Goal: Task Accomplishment & Management: Complete application form

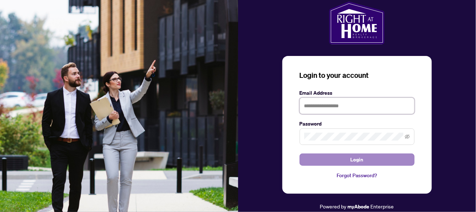
type input "**********"
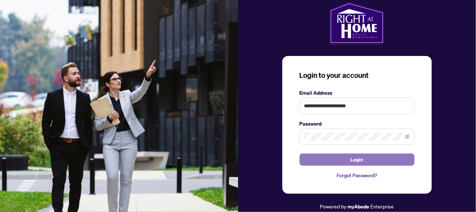
click at [352, 162] on span "Login" at bounding box center [357, 159] width 13 height 11
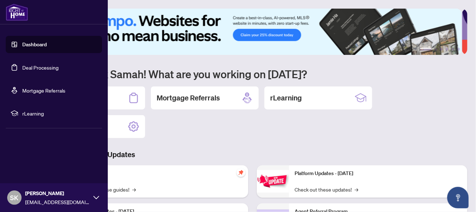
click at [30, 68] on link "Deal Processing" at bounding box center [40, 67] width 36 height 6
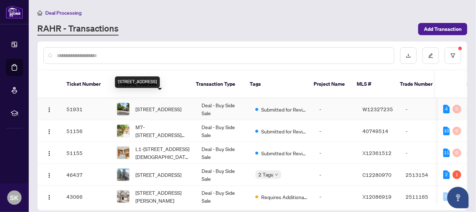
click at [153, 105] on span "[STREET_ADDRESS]" at bounding box center [158, 109] width 46 height 8
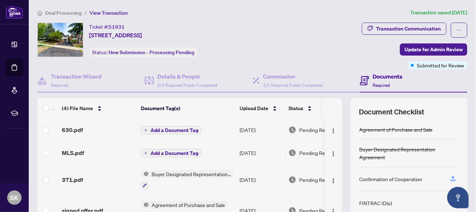
scroll to position [87, 0]
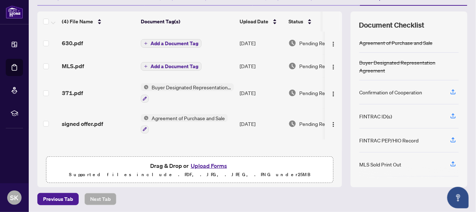
click at [208, 165] on button "Upload Forms" at bounding box center [209, 165] width 41 height 9
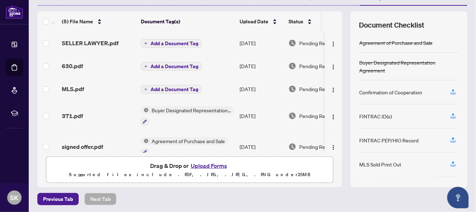
scroll to position [10, 0]
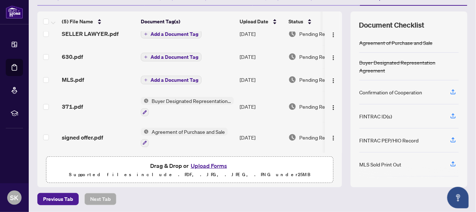
click at [211, 163] on button "Upload Forms" at bounding box center [209, 165] width 41 height 9
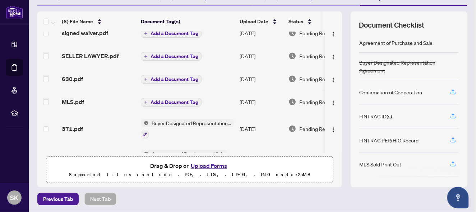
click at [210, 164] on button "Upload Forms" at bounding box center [209, 165] width 41 height 9
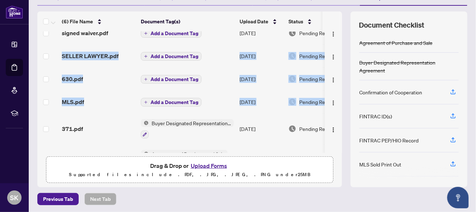
drag, startPoint x: 337, startPoint y: 40, endPoint x: 338, endPoint y: 104, distance: 64.0
click at [338, 104] on div "(6) File Name Document Tag(s) Upload Date Status signed waiver.pdf Add a Docume…" at bounding box center [252, 99] width 430 height 176
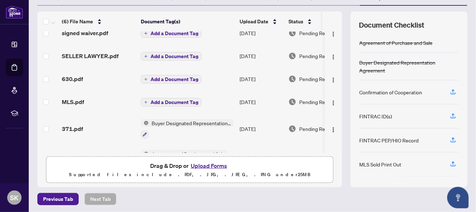
click at [364, 201] on div "Previous Tab Next Tab" at bounding box center [252, 199] width 430 height 12
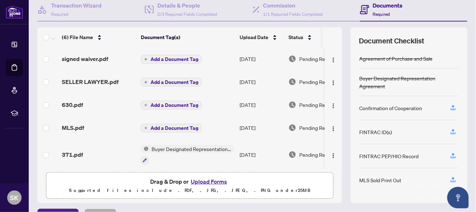
scroll to position [69, 0]
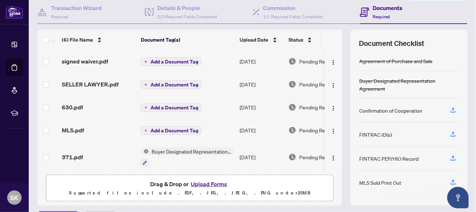
click at [205, 184] on button "Upload Forms" at bounding box center [209, 184] width 41 height 9
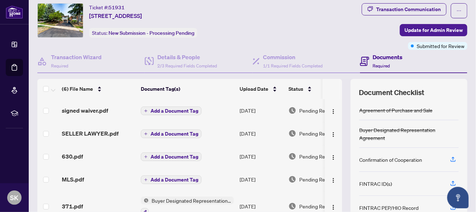
scroll to position [19, 0]
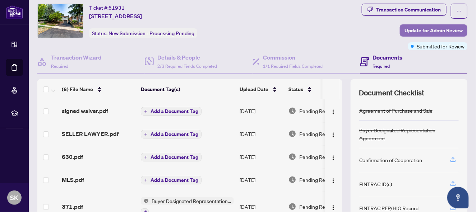
click at [404, 29] on span "Update for Admin Review" at bounding box center [433, 30] width 58 height 11
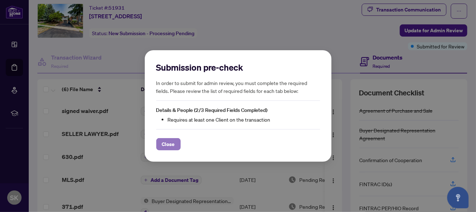
click at [166, 143] on span "Close" at bounding box center [168, 144] width 13 height 11
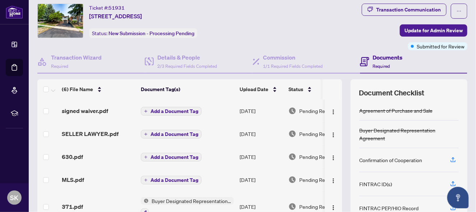
scroll to position [87, 0]
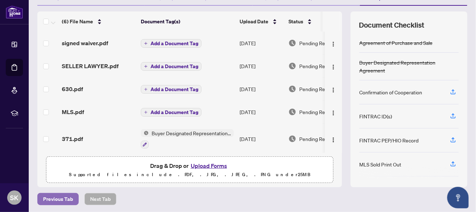
click at [61, 197] on span "Previous Tab" at bounding box center [58, 199] width 30 height 11
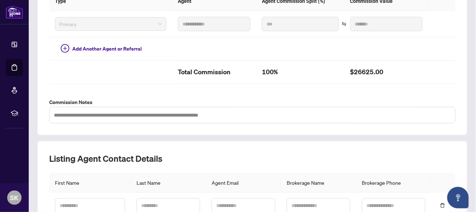
scroll to position [258, 0]
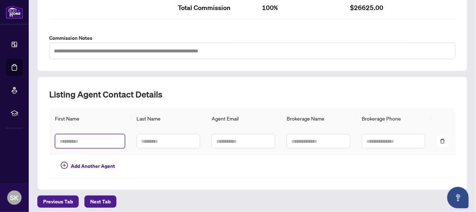
click at [82, 137] on input "text" at bounding box center [90, 141] width 70 height 14
type input "*****"
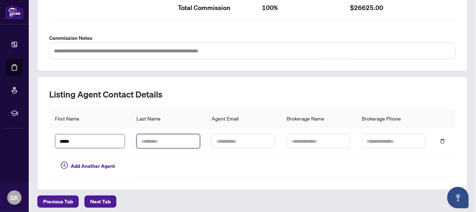
type input "******"
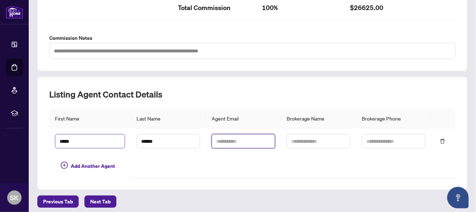
type input "**********"
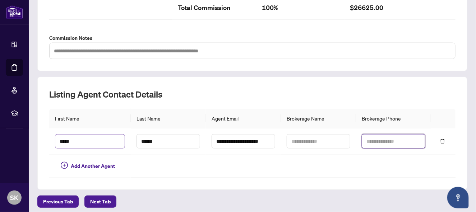
type input "**********"
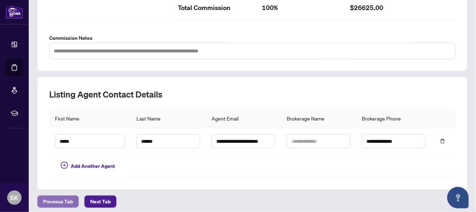
click at [70, 196] on span "Previous Tab" at bounding box center [58, 201] width 30 height 11
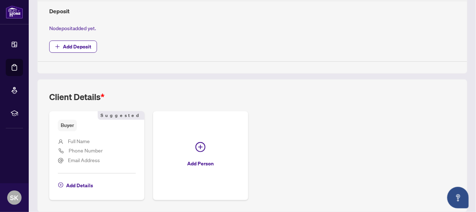
scroll to position [288, 0]
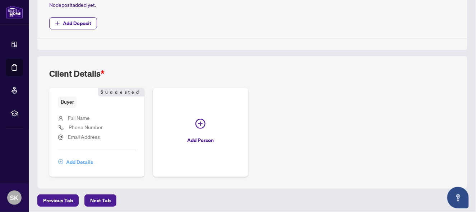
click at [76, 158] on span "Add Details" at bounding box center [79, 162] width 27 height 11
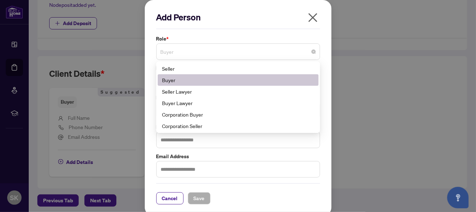
click at [168, 51] on span "Buyer" at bounding box center [238, 52] width 155 height 14
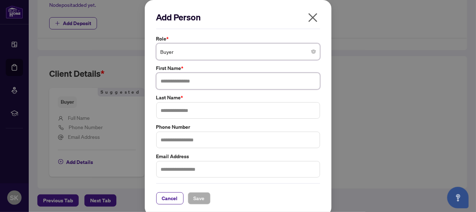
drag, startPoint x: 168, startPoint y: 51, endPoint x: 156, endPoint y: 82, distance: 32.4
click at [156, 82] on input "text" at bounding box center [238, 81] width 164 height 17
paste input "**********"
drag, startPoint x: 218, startPoint y: 83, endPoint x: 202, endPoint y: 82, distance: 16.5
click at [202, 82] on input "**********" at bounding box center [238, 81] width 164 height 17
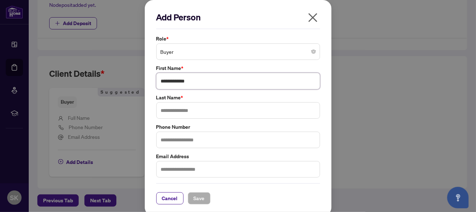
type input "**********"
click at [180, 109] on input "text" at bounding box center [238, 110] width 164 height 17
type input "****"
click at [179, 142] on input "text" at bounding box center [238, 140] width 164 height 17
type input "**********"
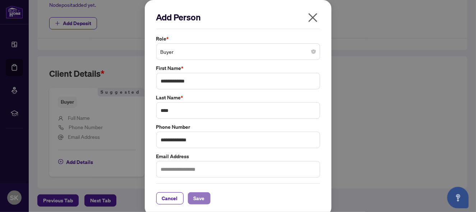
click at [203, 198] on button "Save" at bounding box center [199, 199] width 23 height 12
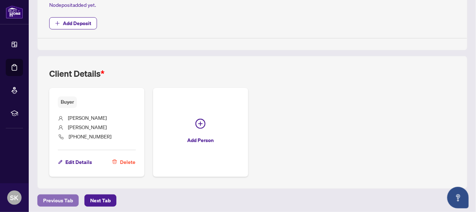
click at [61, 198] on span "Previous Tab" at bounding box center [58, 200] width 30 height 11
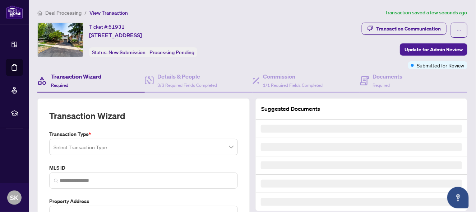
type input "*********"
type input "**********"
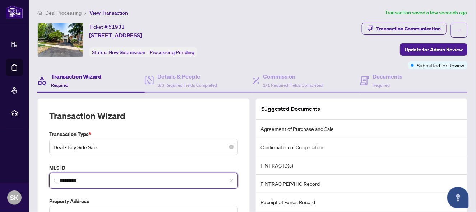
drag, startPoint x: 89, startPoint y: 180, endPoint x: 61, endPoint y: 177, distance: 28.8
click at [61, 177] on input "*********" at bounding box center [146, 181] width 173 height 8
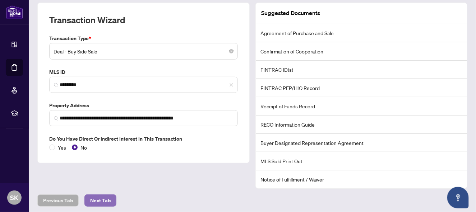
click at [109, 198] on span "Next Tab" at bounding box center [100, 200] width 20 height 11
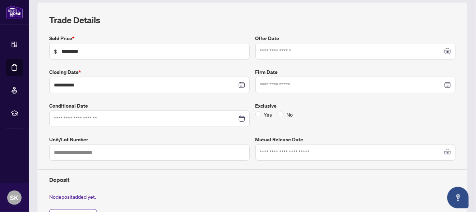
scroll to position [288, 0]
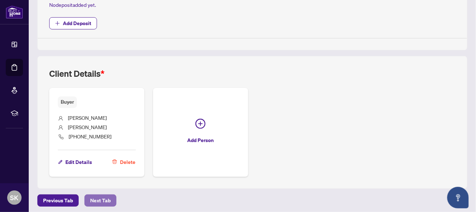
click at [99, 196] on span "Next Tab" at bounding box center [100, 200] width 20 height 11
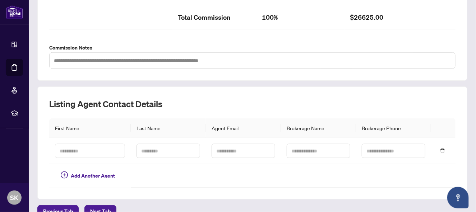
scroll to position [258, 0]
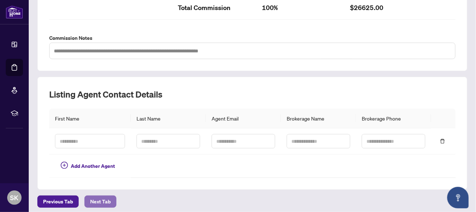
click at [107, 196] on span "Next Tab" at bounding box center [100, 201] width 20 height 11
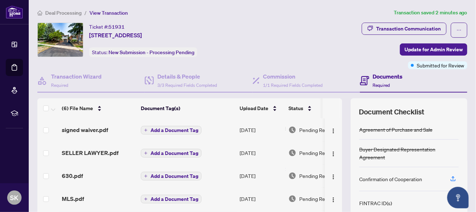
scroll to position [87, 0]
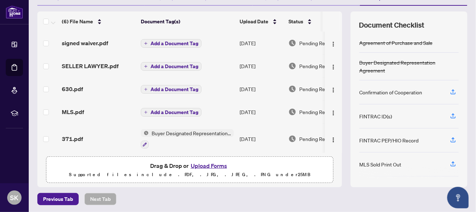
click at [208, 163] on button "Upload Forms" at bounding box center [209, 165] width 41 height 9
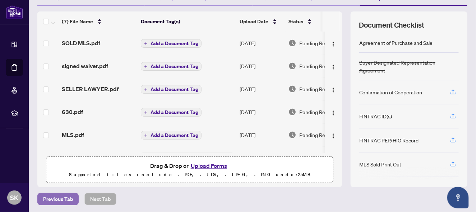
click at [59, 198] on span "Previous Tab" at bounding box center [58, 199] width 30 height 11
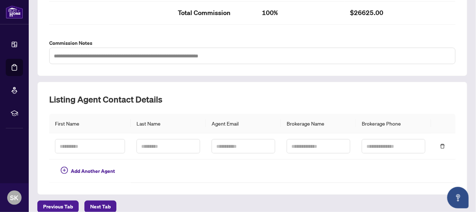
scroll to position [258, 0]
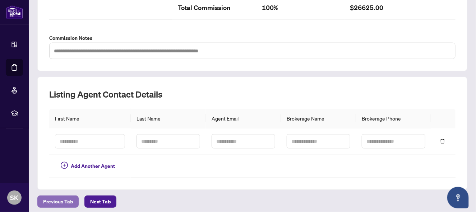
click at [64, 196] on span "Previous Tab" at bounding box center [58, 201] width 30 height 11
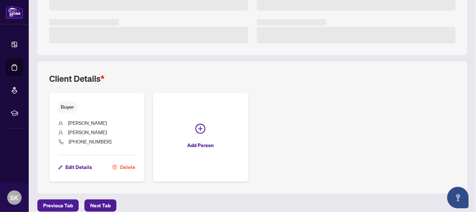
scroll to position [217, 0]
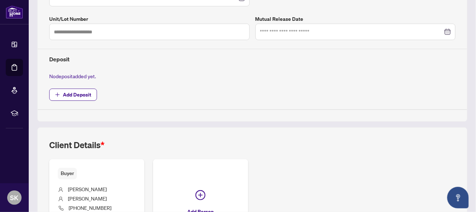
type input "**********"
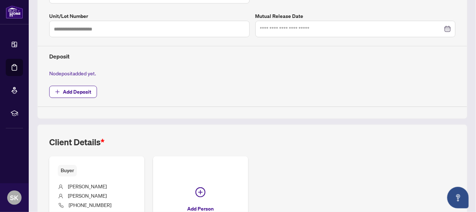
scroll to position [288, 0]
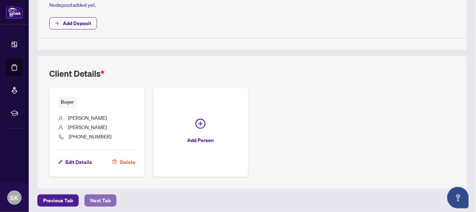
click at [102, 197] on span "Next Tab" at bounding box center [100, 200] width 20 height 11
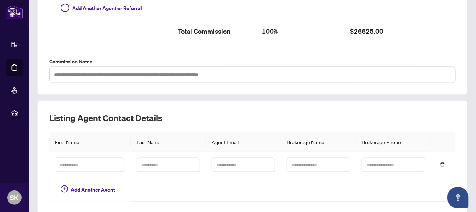
scroll to position [258, 0]
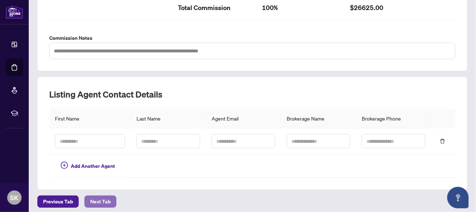
click at [106, 196] on span "Next Tab" at bounding box center [100, 201] width 20 height 11
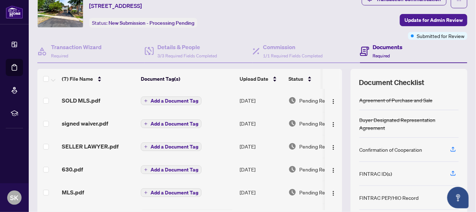
scroll to position [28, 0]
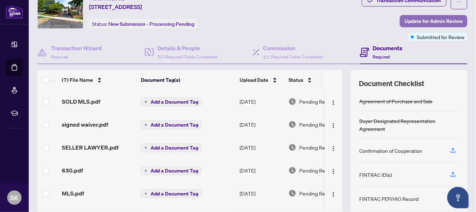
click at [441, 19] on span "Update for Admin Review" at bounding box center [433, 20] width 58 height 11
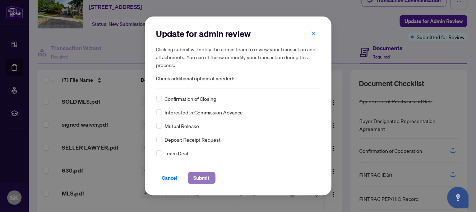
click at [207, 176] on span "Submit" at bounding box center [202, 177] width 16 height 11
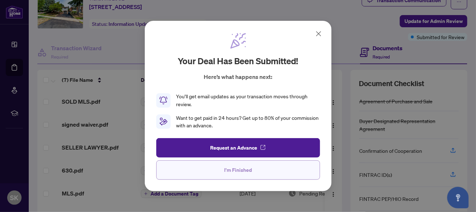
click at [215, 168] on button "I'm Finished" at bounding box center [238, 170] width 164 height 19
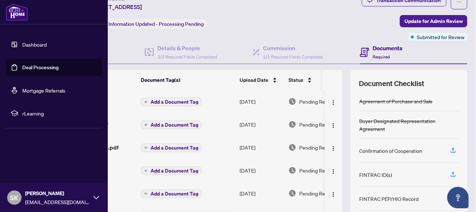
click at [32, 67] on link "Deal Processing" at bounding box center [40, 67] width 36 height 6
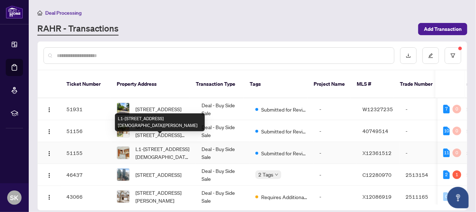
click at [165, 145] on span "L1-[STREET_ADDRESS][DEMOGRAPHIC_DATA][PERSON_NAME]" at bounding box center [162, 153] width 55 height 16
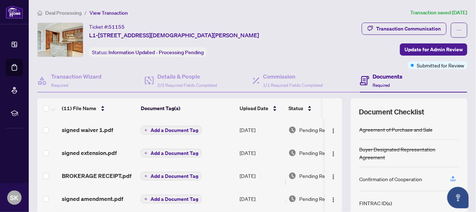
scroll to position [87, 0]
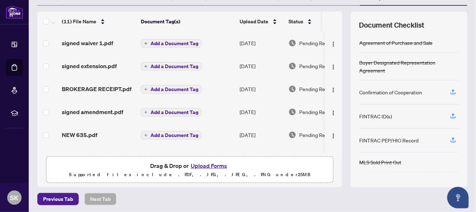
click at [218, 164] on button "Upload Forms" at bounding box center [209, 165] width 41 height 9
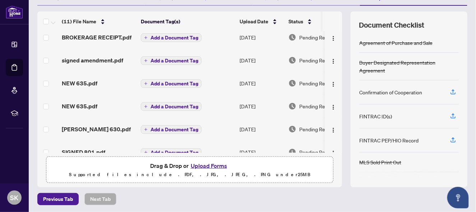
scroll to position [0, 0]
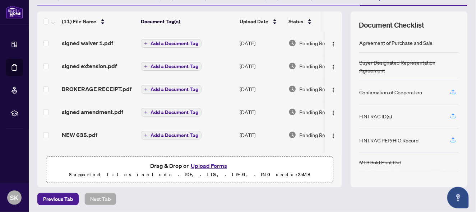
click at [200, 164] on button "Upload Forms" at bounding box center [209, 165] width 41 height 9
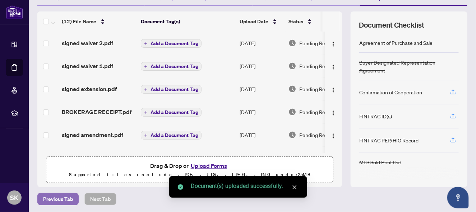
click at [42, 199] on button "Previous Tab" at bounding box center [57, 199] width 41 height 12
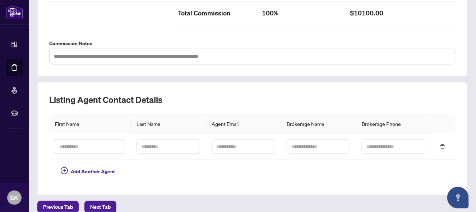
scroll to position [258, 0]
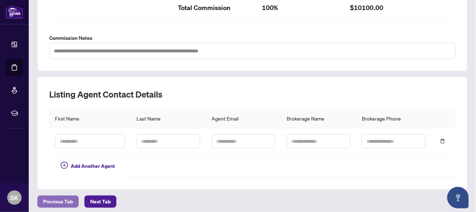
click at [49, 196] on span "Previous Tab" at bounding box center [58, 201] width 30 height 11
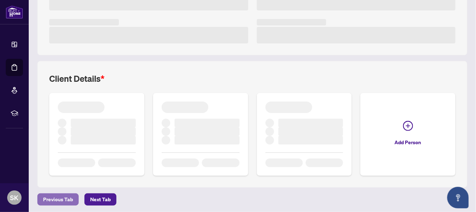
scroll to position [217, 0]
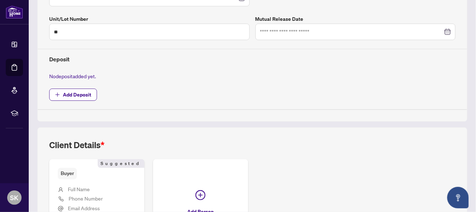
type input "**********"
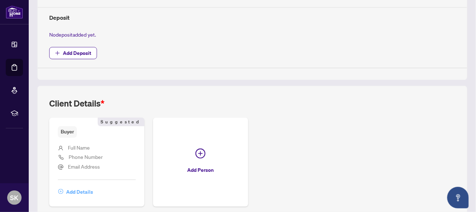
click at [75, 191] on span "Add Details" at bounding box center [79, 191] width 27 height 11
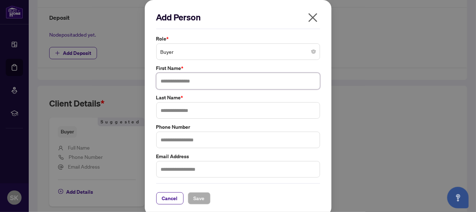
click at [175, 80] on input "text" at bounding box center [238, 81] width 164 height 17
type input "*******"
click at [163, 114] on input "text" at bounding box center [238, 110] width 164 height 17
type input "********"
click at [177, 140] on input "text" at bounding box center [238, 140] width 164 height 17
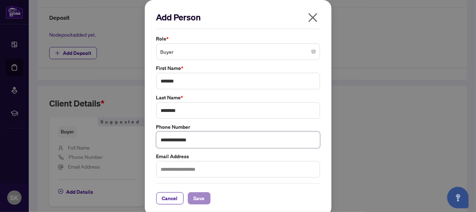
type input "**********"
click at [194, 195] on span "Save" at bounding box center [199, 198] width 11 height 11
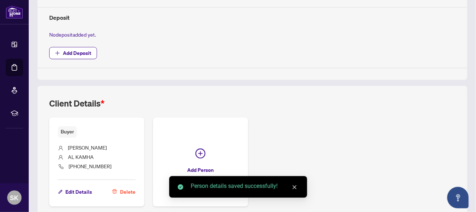
scroll to position [288, 0]
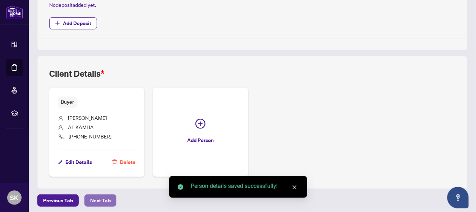
click at [102, 199] on span "Next Tab" at bounding box center [100, 200] width 20 height 11
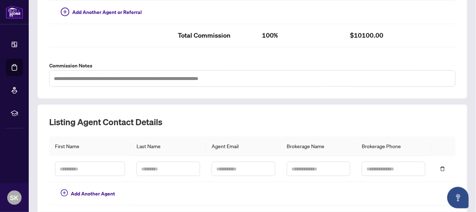
scroll to position [258, 0]
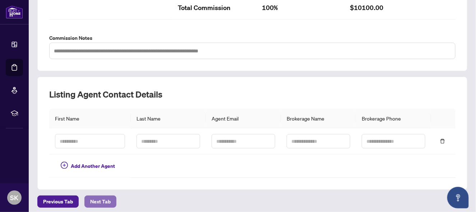
click at [106, 198] on span "Next Tab" at bounding box center [100, 201] width 20 height 11
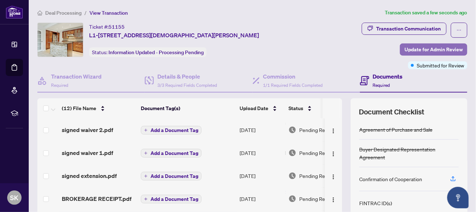
click at [435, 51] on span "Update for Admin Review" at bounding box center [433, 49] width 58 height 11
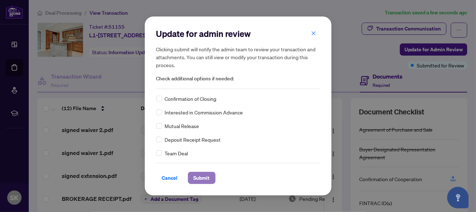
click at [205, 182] on span "Submit" at bounding box center [202, 177] width 16 height 11
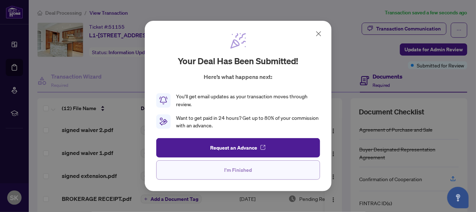
click at [225, 169] on span "I'm Finished" at bounding box center [238, 170] width 28 height 11
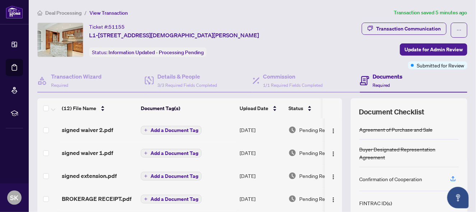
scroll to position [87, 0]
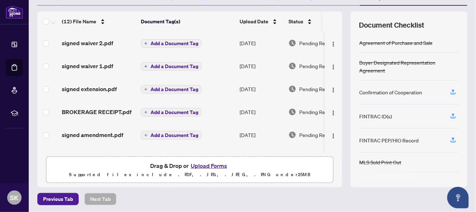
click at [217, 164] on button "Upload Forms" at bounding box center [209, 165] width 41 height 9
click at [210, 163] on button "Upload Forms" at bounding box center [209, 165] width 41 height 9
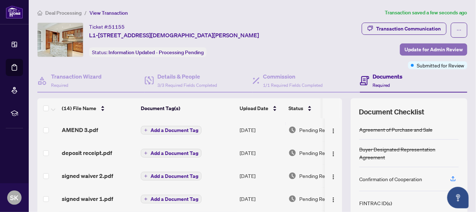
click at [432, 47] on span "Update for Admin Review" at bounding box center [433, 49] width 58 height 11
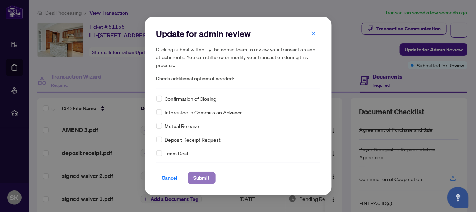
click at [208, 177] on span "Submit" at bounding box center [202, 177] width 16 height 11
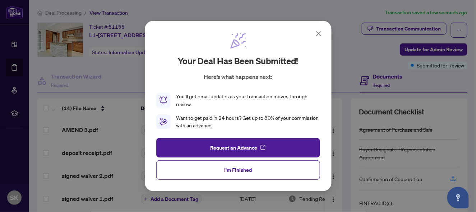
click at [318, 31] on icon at bounding box center [318, 33] width 9 height 9
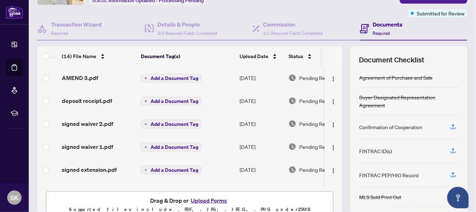
scroll to position [76, 0]
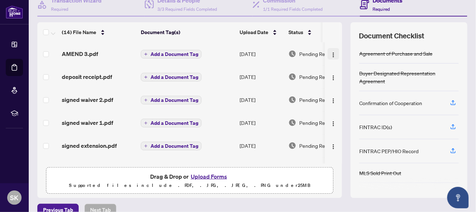
click at [330, 52] on img "button" at bounding box center [333, 55] width 6 height 6
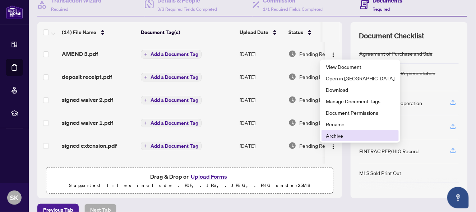
click at [329, 134] on span "Archive" at bounding box center [360, 136] width 69 height 8
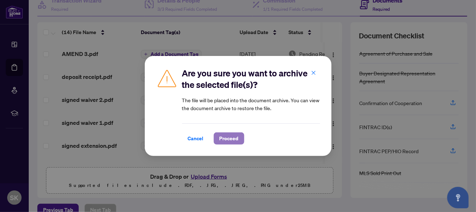
click at [226, 134] on span "Proceed" at bounding box center [228, 138] width 19 height 11
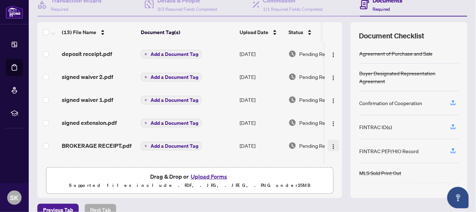
click at [330, 144] on img "button" at bounding box center [333, 147] width 6 height 6
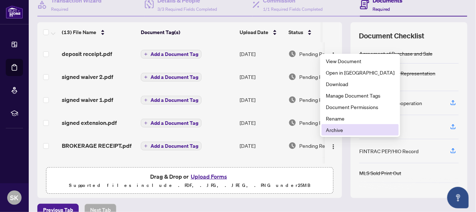
click at [341, 126] on li "Archive" at bounding box center [359, 129] width 77 height 11
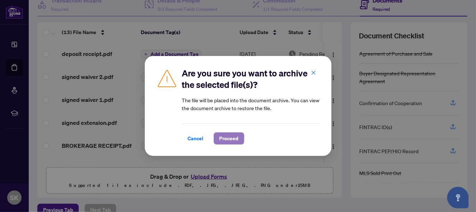
click at [231, 136] on span "Proceed" at bounding box center [228, 138] width 19 height 11
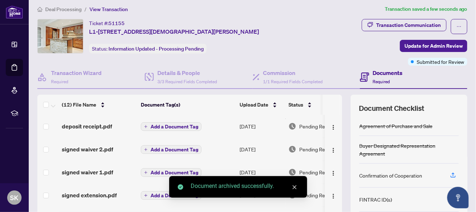
scroll to position [1, 0]
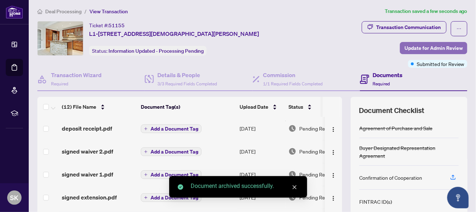
click at [432, 45] on span "Update for Admin Review" at bounding box center [433, 47] width 58 height 11
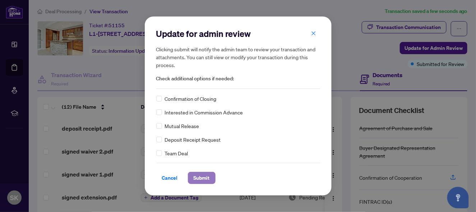
click at [203, 178] on span "Submit" at bounding box center [202, 177] width 16 height 11
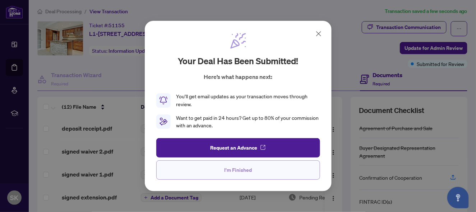
click at [221, 164] on button "I'm Finished" at bounding box center [238, 170] width 164 height 19
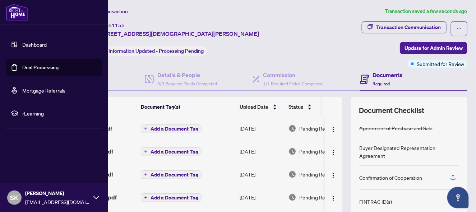
click at [22, 67] on link "Deal Processing" at bounding box center [40, 67] width 36 height 6
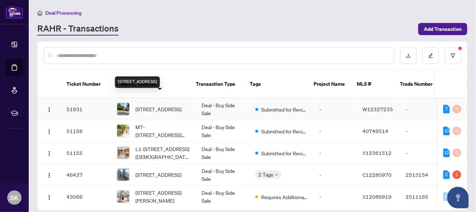
click at [156, 105] on span "[STREET_ADDRESS]" at bounding box center [158, 109] width 46 height 8
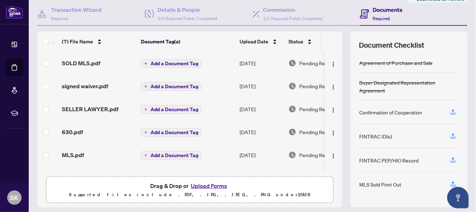
scroll to position [87, 0]
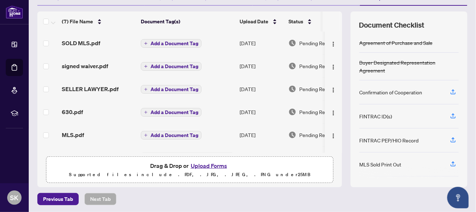
click at [214, 163] on button "Upload Forms" at bounding box center [209, 165] width 41 height 9
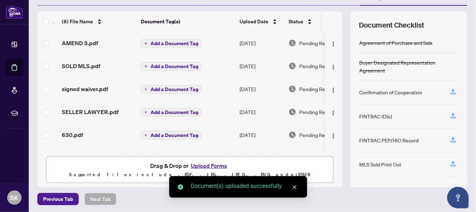
click at [211, 163] on button "Upload Forms" at bounding box center [209, 165] width 41 height 9
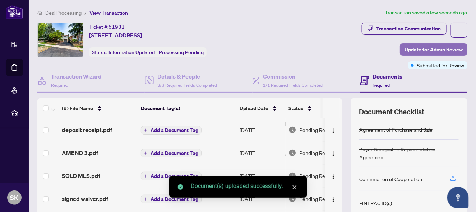
click at [434, 52] on span "Update for Admin Review" at bounding box center [433, 49] width 58 height 11
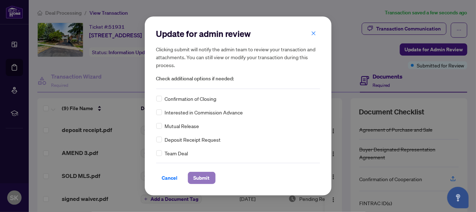
click at [201, 175] on span "Submit" at bounding box center [202, 177] width 16 height 11
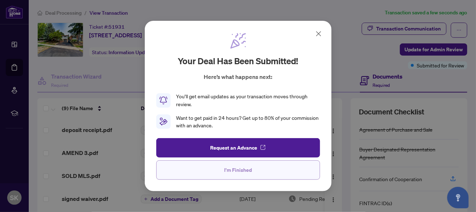
click at [230, 173] on span "I'm Finished" at bounding box center [238, 170] width 28 height 11
